Goal: Find contact information: Find contact information

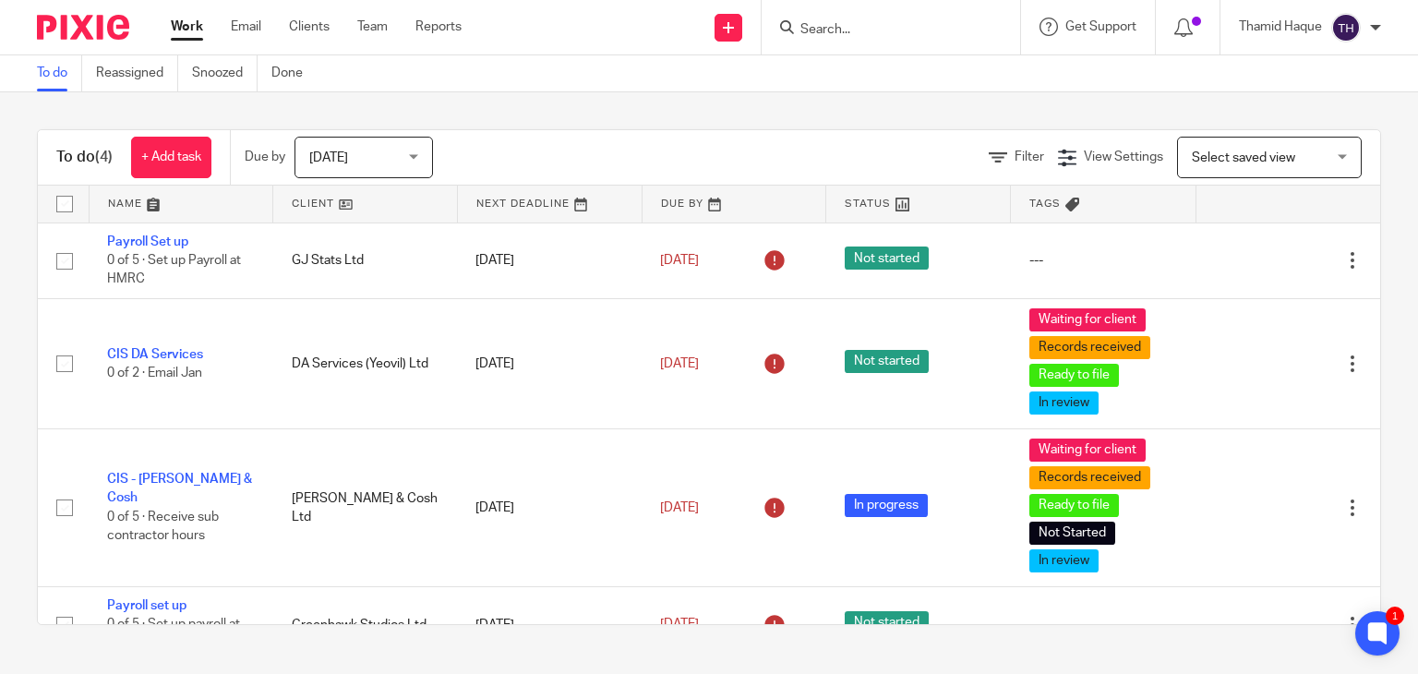
scroll to position [40, 0]
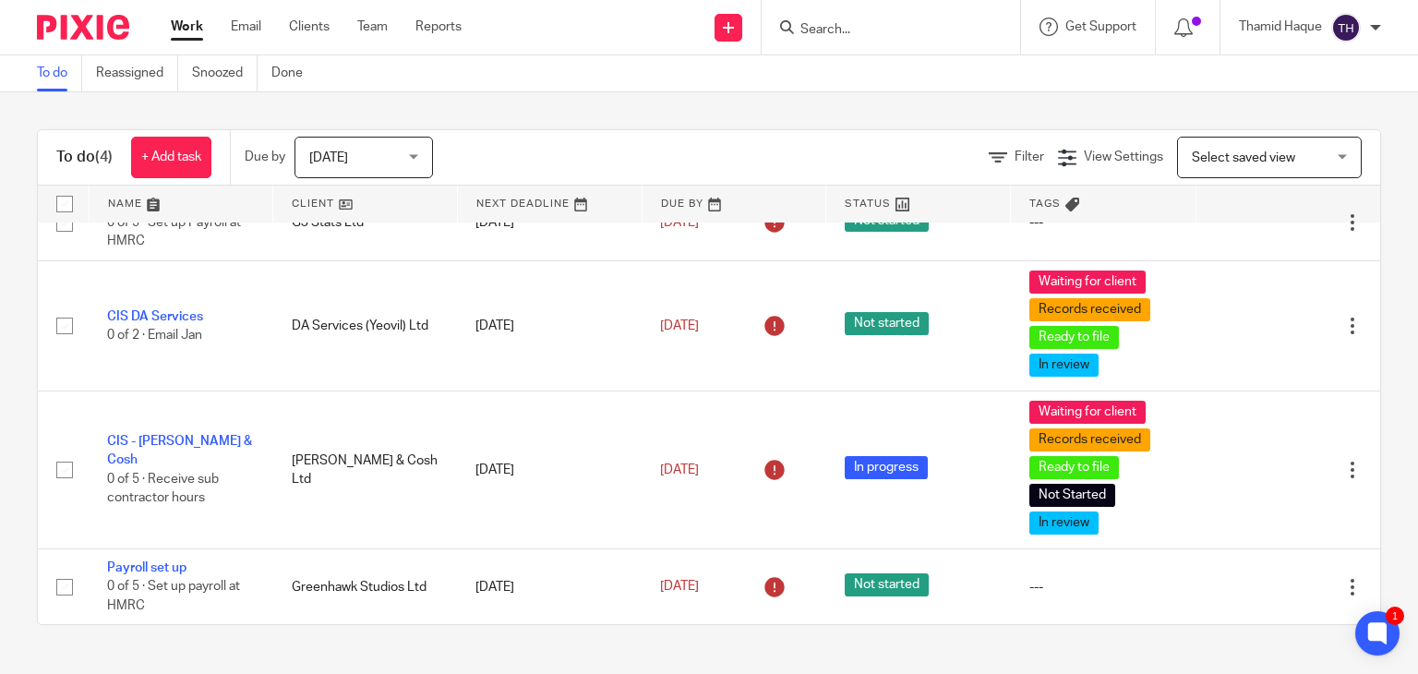
click at [829, 28] on input "Search" at bounding box center [882, 30] width 166 height 17
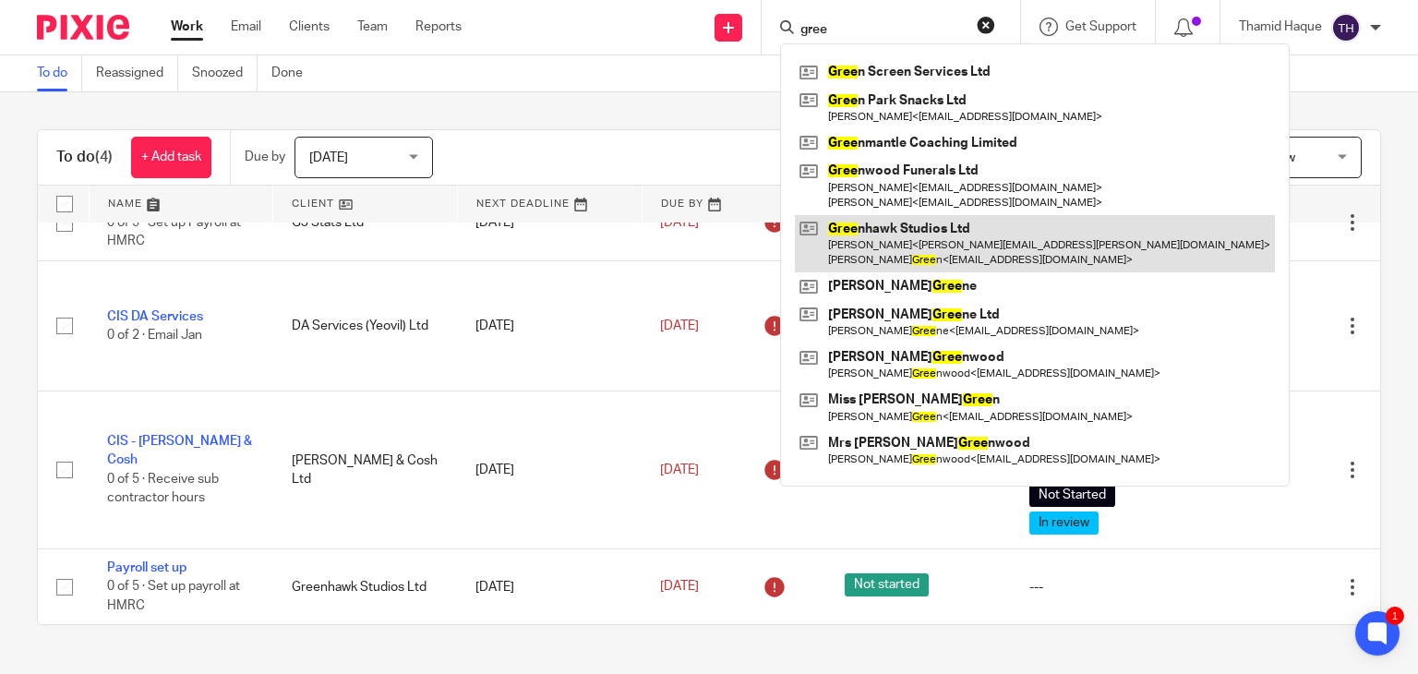
type input "gree"
click at [881, 234] on link at bounding box center [1035, 243] width 480 height 57
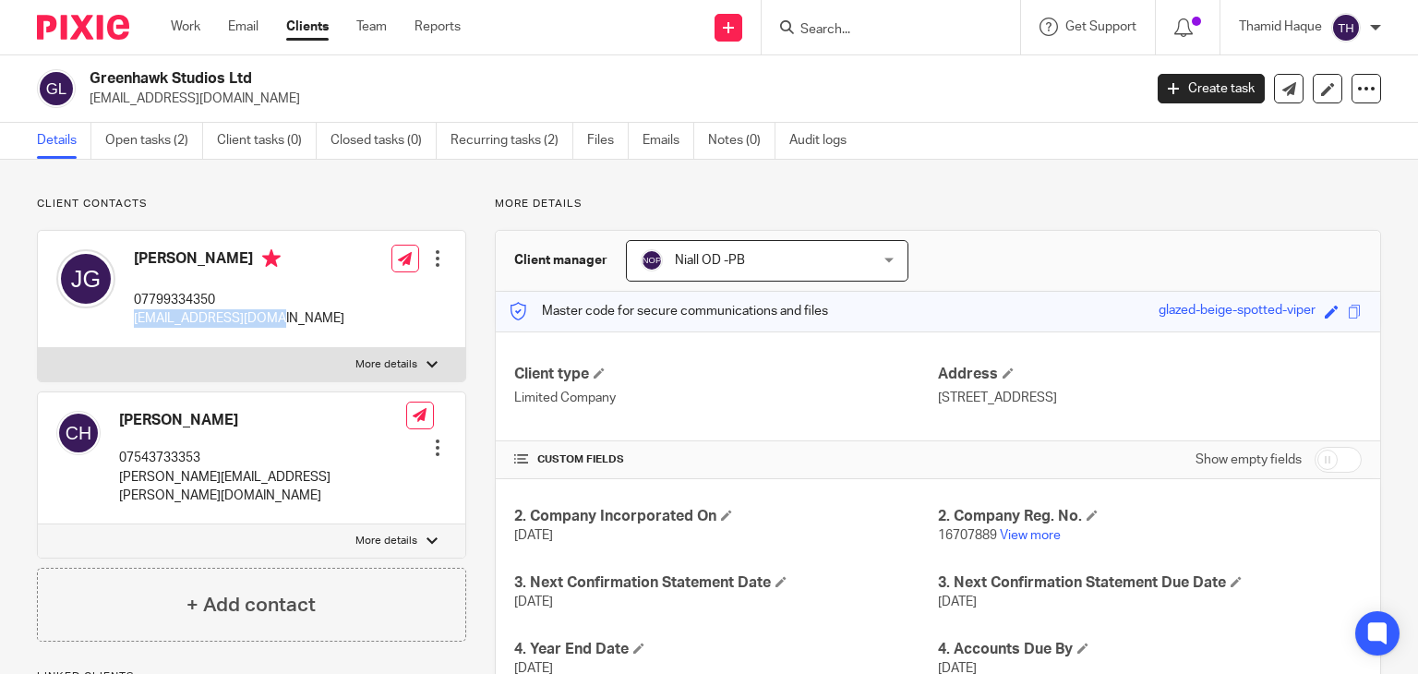
drag, startPoint x: 295, startPoint y: 320, endPoint x: 133, endPoint y: 320, distance: 161.6
click at [133, 320] on div "[PERSON_NAME] 07799334350 [EMAIL_ADDRESS][DOMAIN_NAME] Edit contact Create clie…" at bounding box center [252, 289] width 428 height 117
copy p "[EMAIL_ADDRESS][DOMAIN_NAME]"
drag, startPoint x: 273, startPoint y: 477, endPoint x: 115, endPoint y: 478, distance: 158.8
click at [115, 478] on div "[PERSON_NAME] 07543733353 [PERSON_NAME][EMAIL_ADDRESS][PERSON_NAME][DOMAIN_NAME…" at bounding box center [252, 458] width 428 height 133
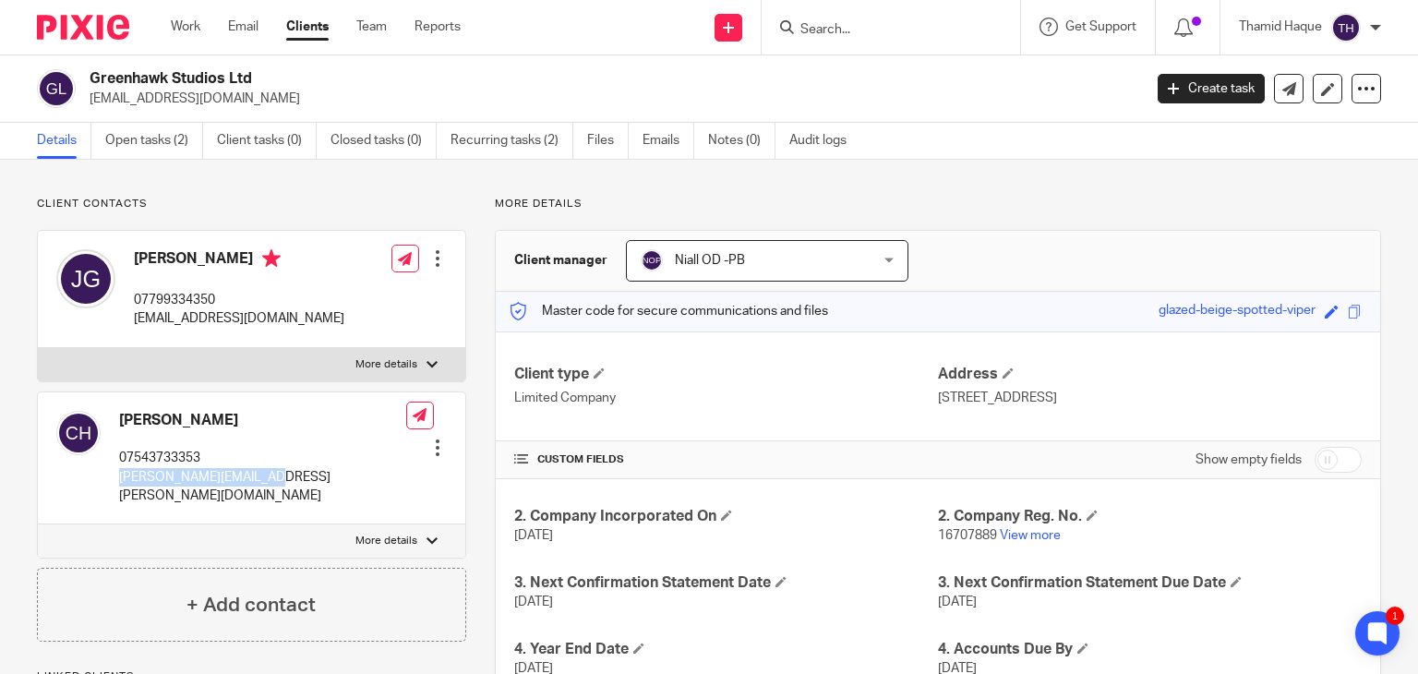
copy p "[PERSON_NAME][EMAIL_ADDRESS][PERSON_NAME][DOMAIN_NAME]"
